Goal: Book appointment/travel/reservation

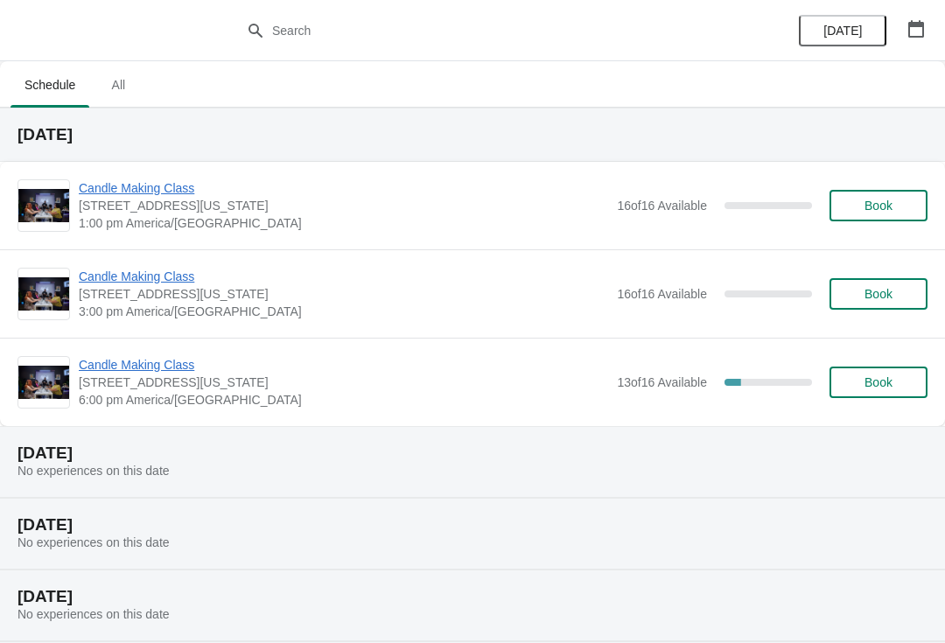
click at [931, 37] on button "button" at bounding box center [917, 29] width 32 height 32
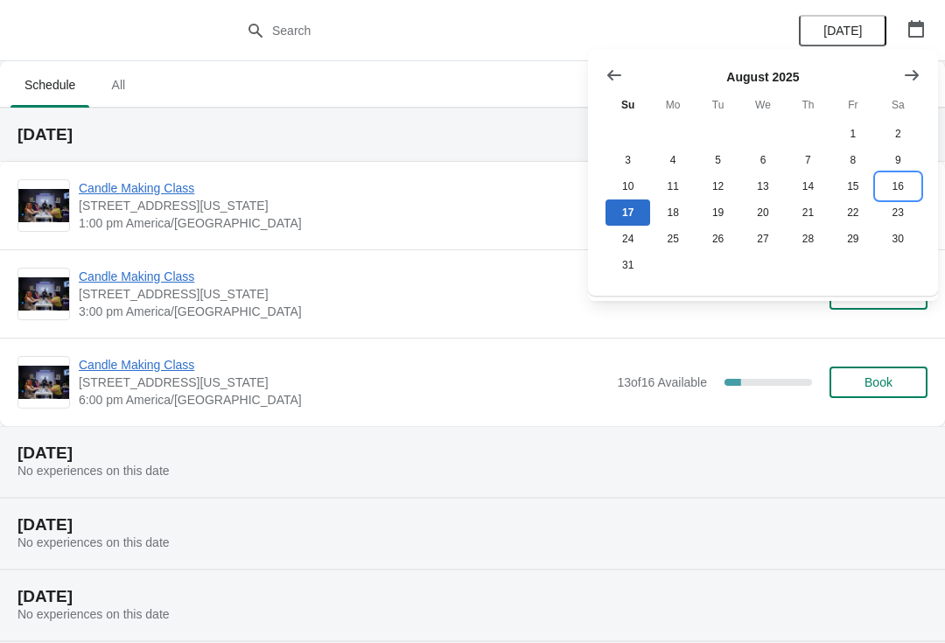
click at [898, 186] on button "16" at bounding box center [898, 186] width 45 height 26
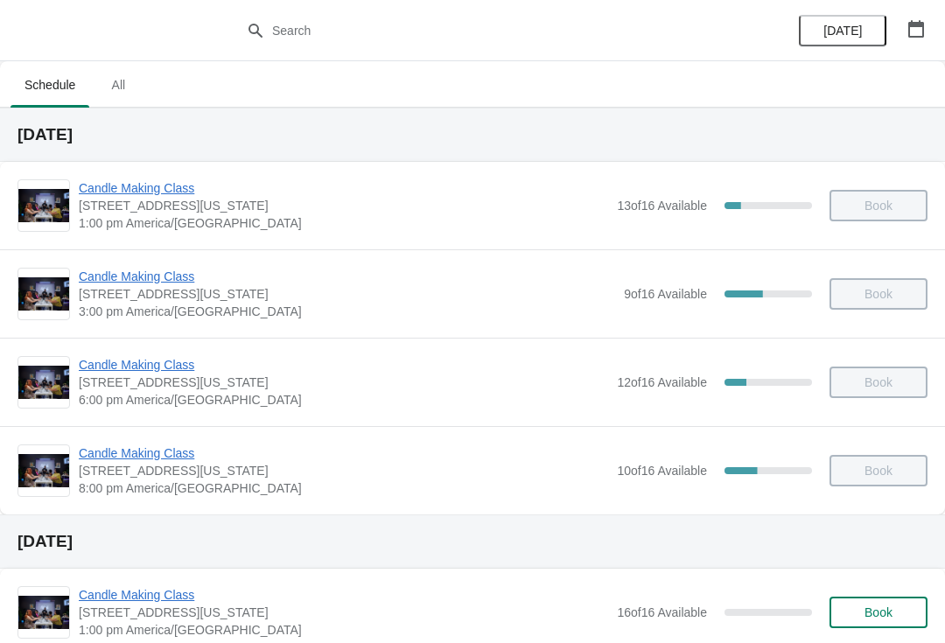
click at [147, 456] on span "Candle Making Class" at bounding box center [344, 454] width 530 height 18
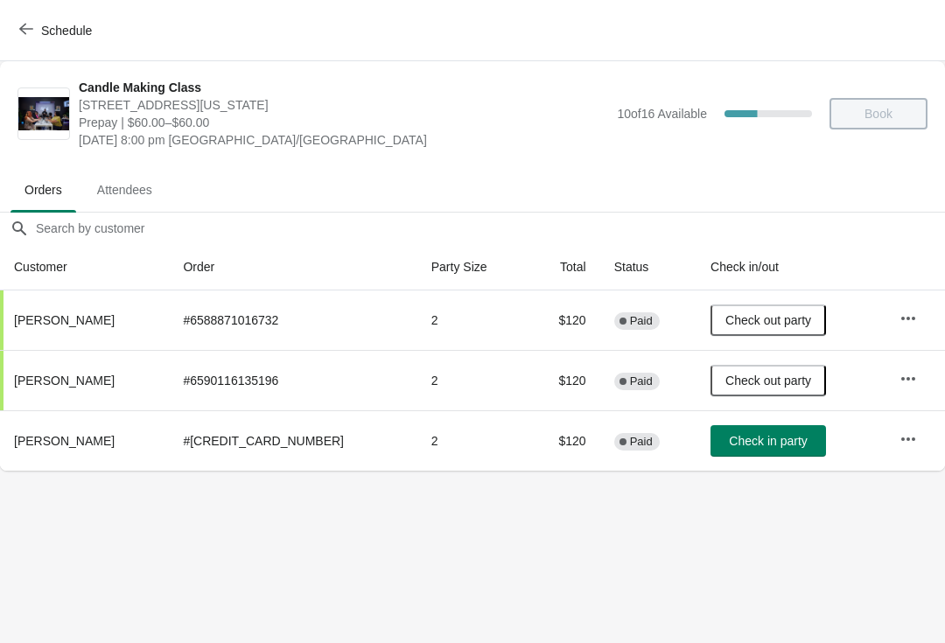
click at [908, 435] on icon "button" at bounding box center [909, 440] width 18 height 18
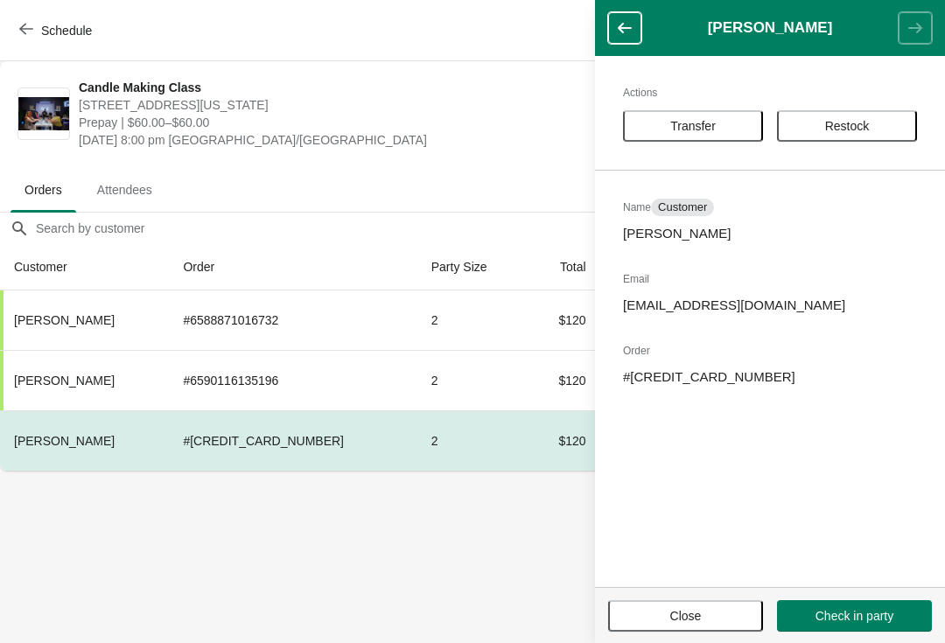
click at [708, 122] on span "Transfer" at bounding box center [693, 126] width 46 height 14
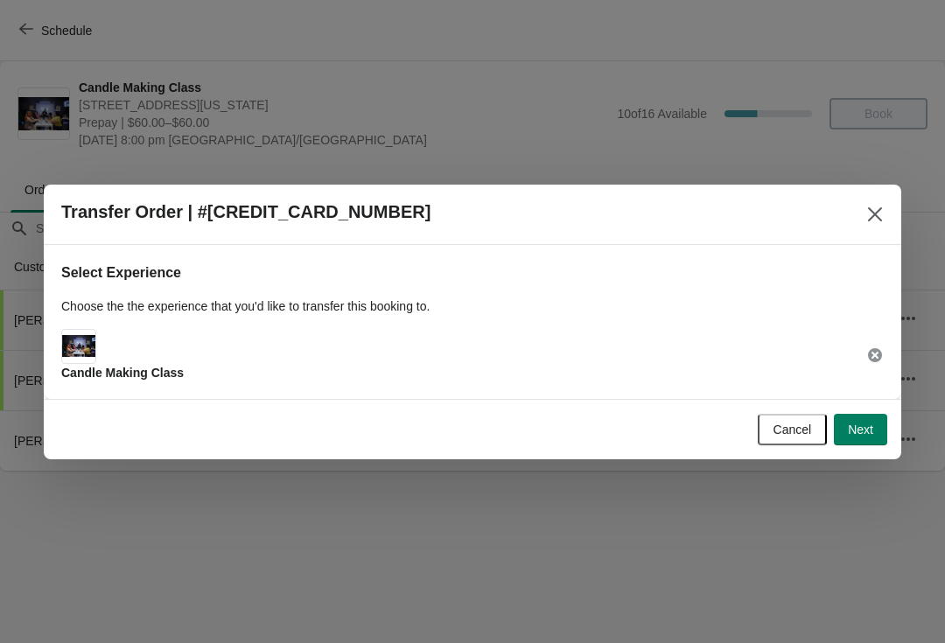
click at [860, 424] on span "Next" at bounding box center [860, 430] width 25 height 14
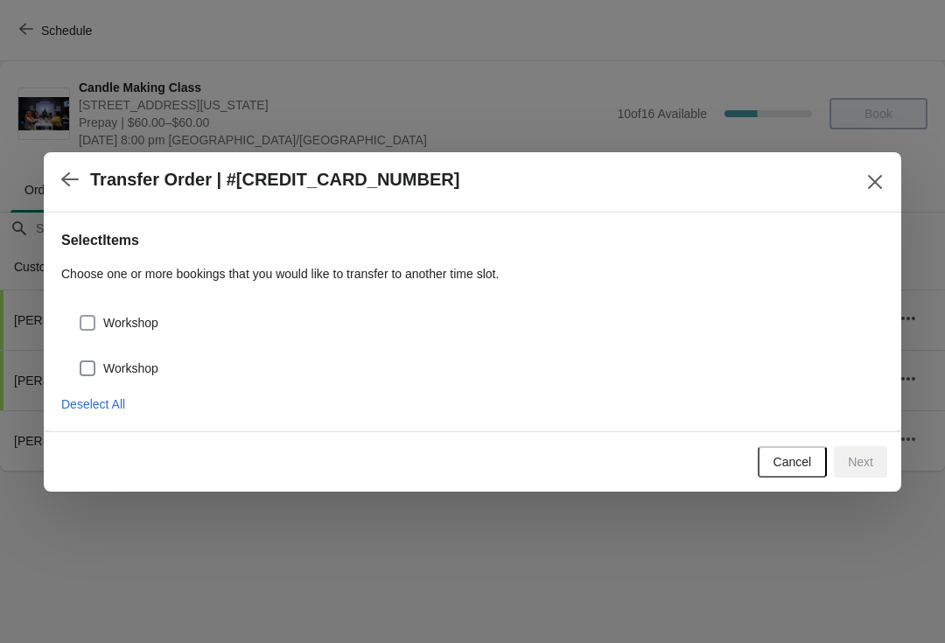
click at [147, 314] on span "Workshop" at bounding box center [130, 323] width 55 height 18
click at [81, 315] on input "Workshop" at bounding box center [80, 315] width 1 height 1
checkbox input "true"
click at [158, 370] on span "Workshop" at bounding box center [130, 369] width 55 height 18
click at [81, 361] on input "Workshop" at bounding box center [80, 361] width 1 height 1
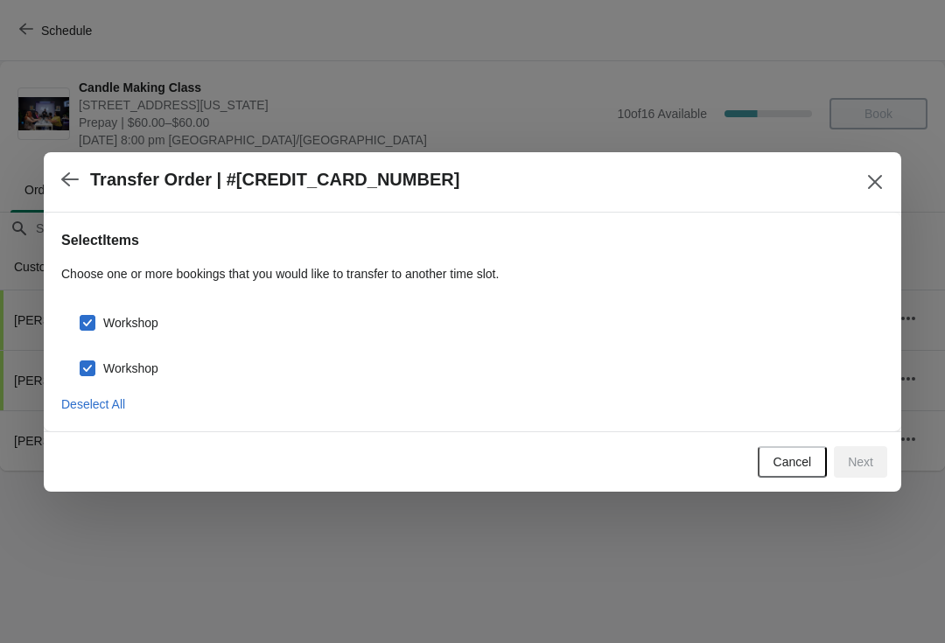
checkbox input "true"
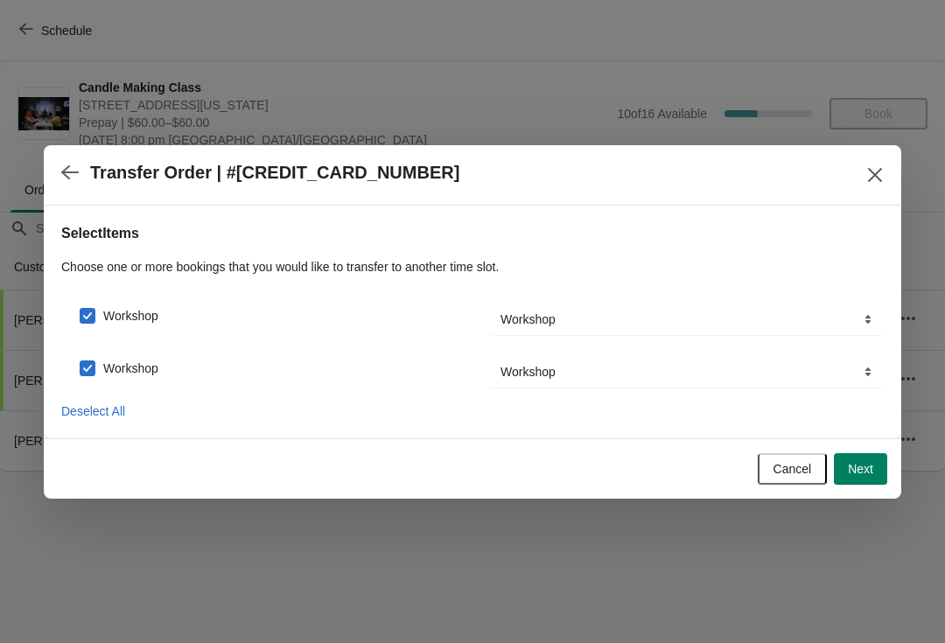
click at [868, 470] on span "Next" at bounding box center [860, 469] width 25 height 14
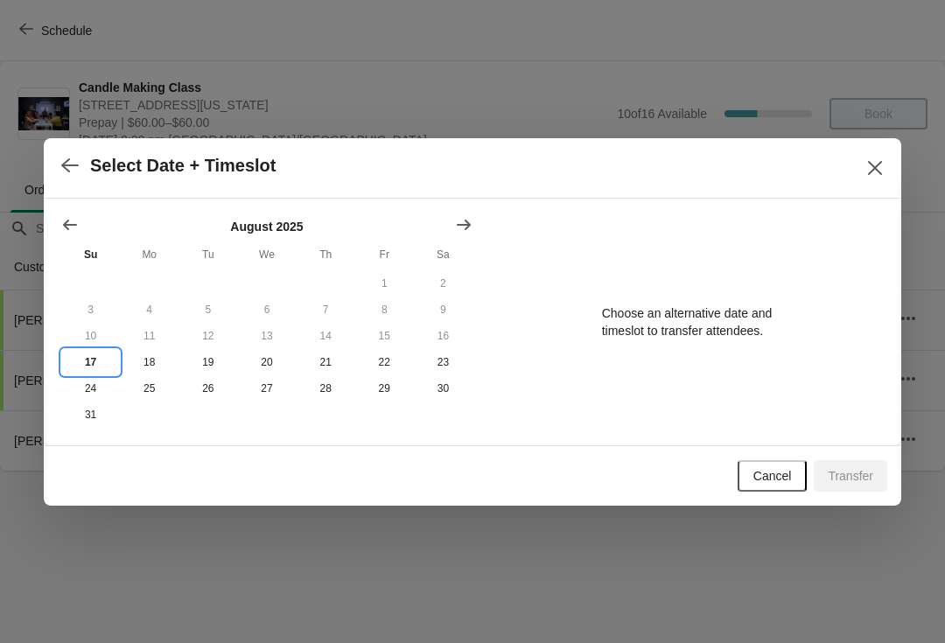
click at [94, 357] on button "17" at bounding box center [90, 362] width 59 height 26
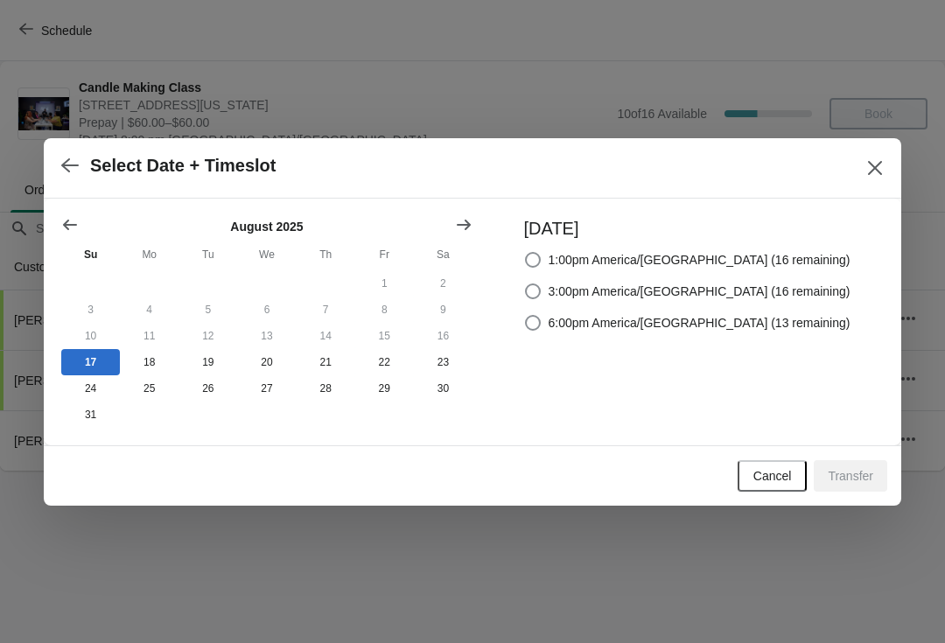
click at [575, 311] on label "6:00pm America/[GEOGRAPHIC_DATA] (13 remaining)" at bounding box center [687, 323] width 326 height 25
click at [526, 315] on input "6:00pm America/[GEOGRAPHIC_DATA] (13 remaining)" at bounding box center [525, 315] width 1 height 1
radio input "true"
click at [860, 477] on span "Transfer" at bounding box center [851, 476] width 46 height 14
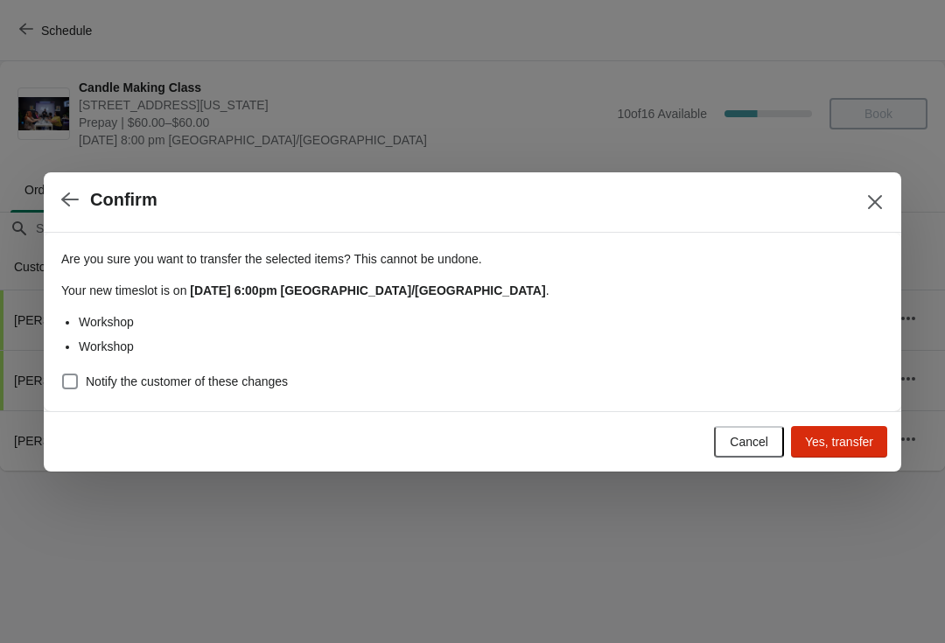
click at [231, 383] on span "Notify the customer of these changes" at bounding box center [187, 382] width 202 height 18
click at [63, 375] on input "Notify the customer of these changes" at bounding box center [62, 374] width 1 height 1
checkbox input "true"
click at [845, 441] on span "Yes, transfer" at bounding box center [839, 442] width 68 height 14
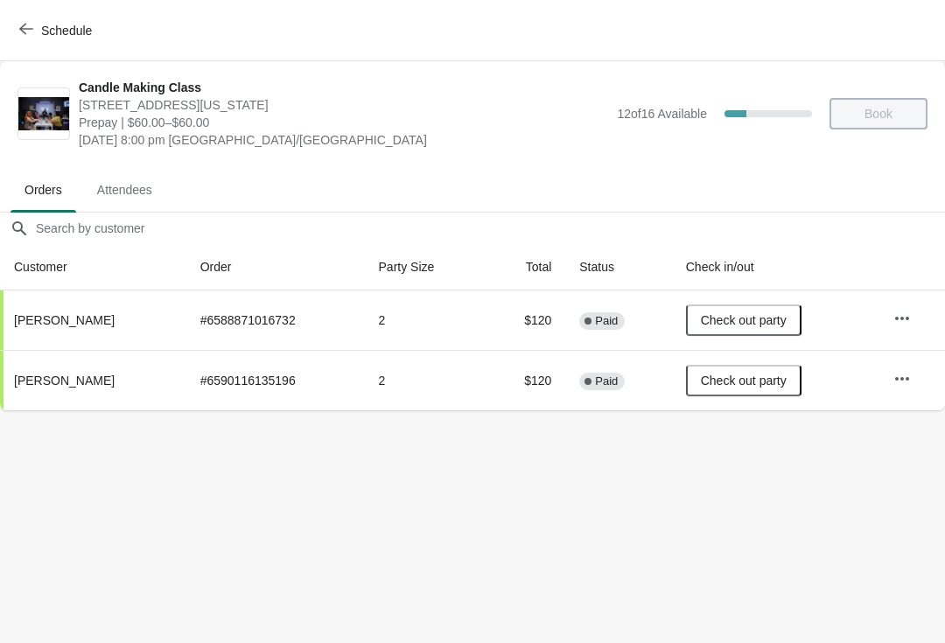
click at [11, 17] on button "Schedule" at bounding box center [57, 31] width 97 height 32
